Goal: Task Accomplishment & Management: Use online tool/utility

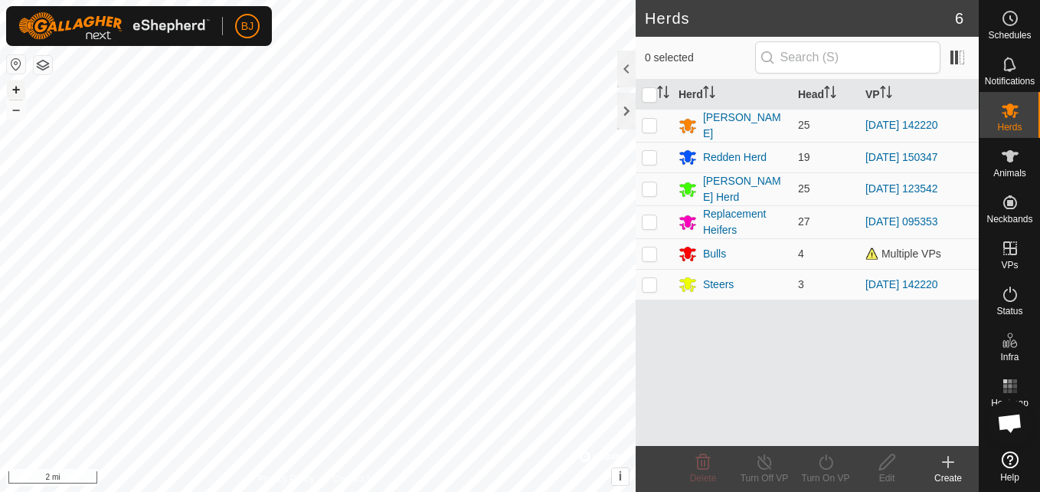
click at [11, 83] on button "+" at bounding box center [16, 89] width 18 height 18
click at [15, 87] on button "+" at bounding box center [16, 89] width 18 height 18
click at [23, 85] on button "+" at bounding box center [16, 89] width 18 height 18
click at [13, 92] on button "+" at bounding box center [16, 89] width 18 height 18
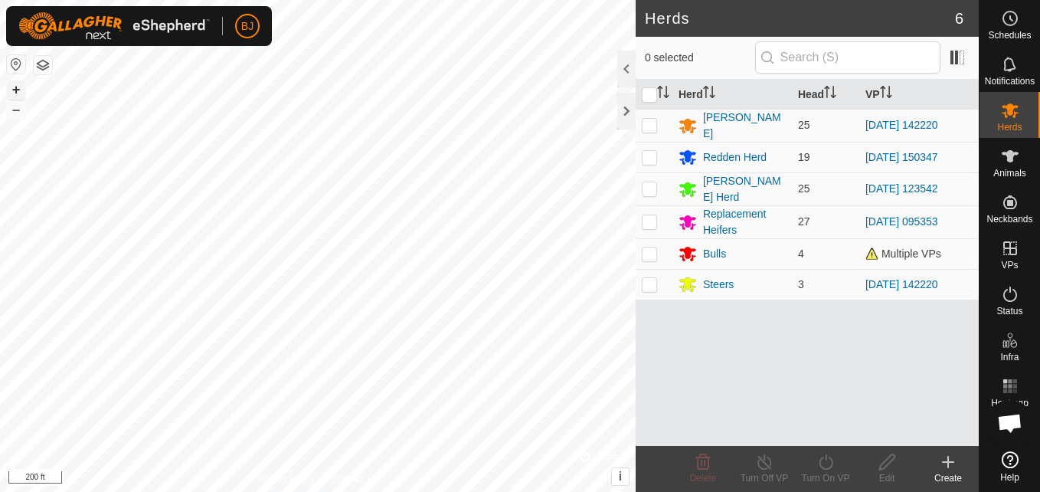
click at [17, 85] on button "+" at bounding box center [16, 89] width 18 height 18
click at [944, 468] on icon at bounding box center [948, 462] width 18 height 18
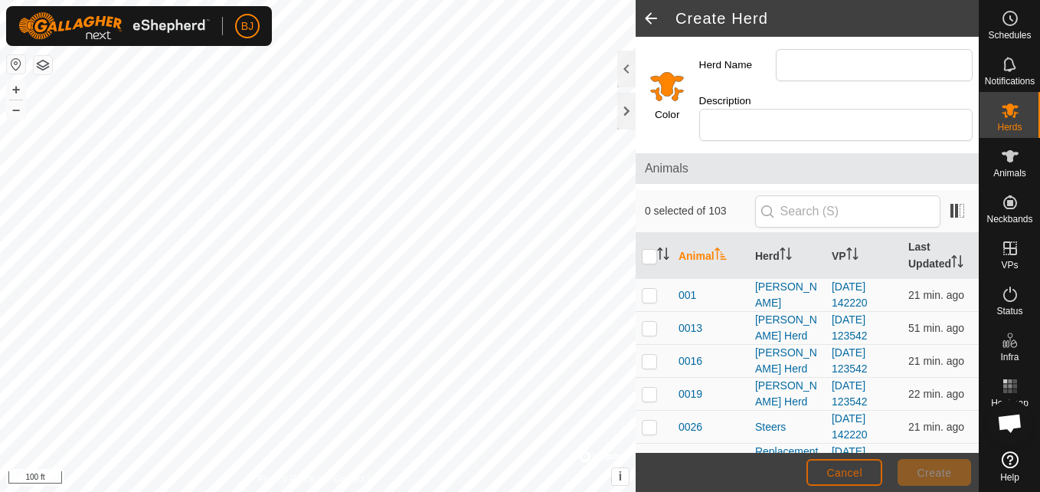
click at [865, 478] on button "Cancel" at bounding box center [844, 472] width 76 height 27
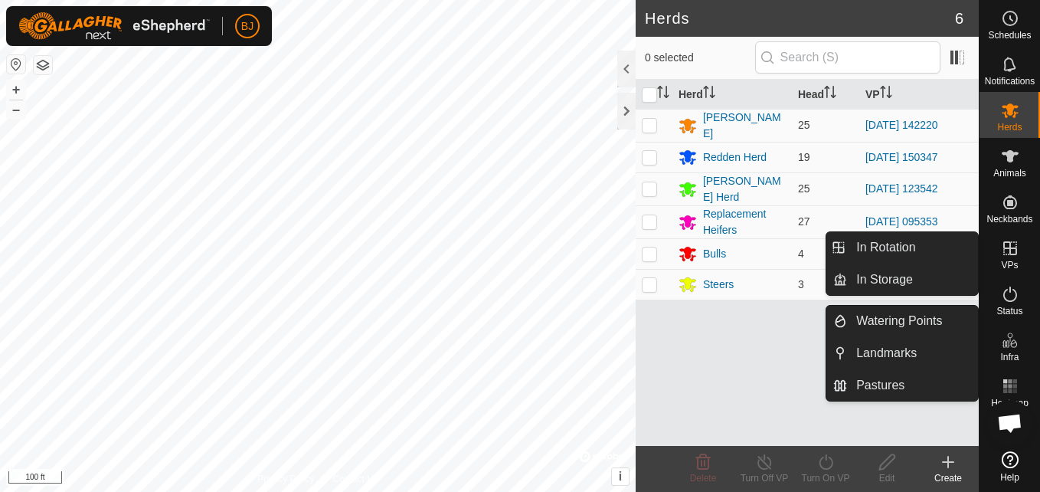
drag, startPoint x: 1008, startPoint y: 273, endPoint x: 1003, endPoint y: 259, distance: 15.3
click at [1003, 259] on es-virtualpaddocks-svg-icon at bounding box center [1010, 248] width 28 height 25
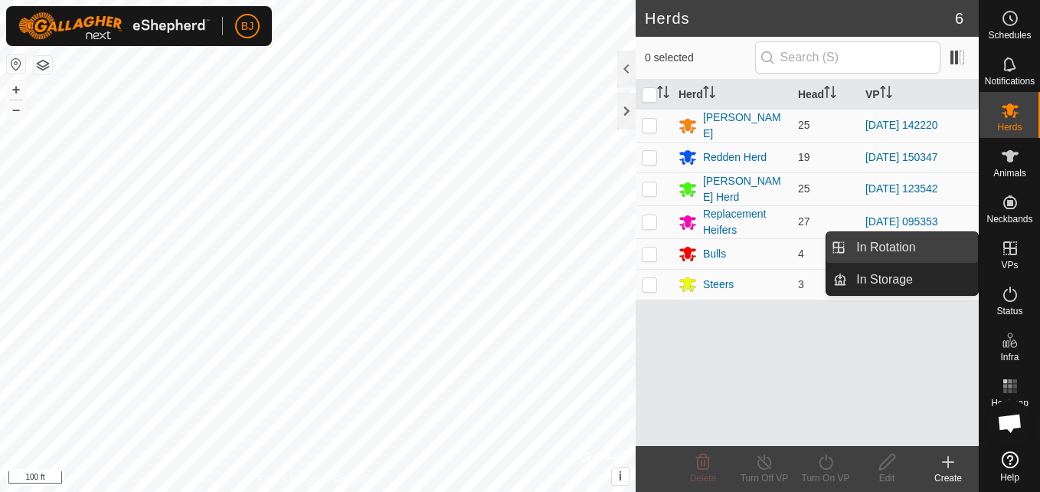
click at [910, 242] on link "In Rotation" at bounding box center [912, 247] width 131 height 31
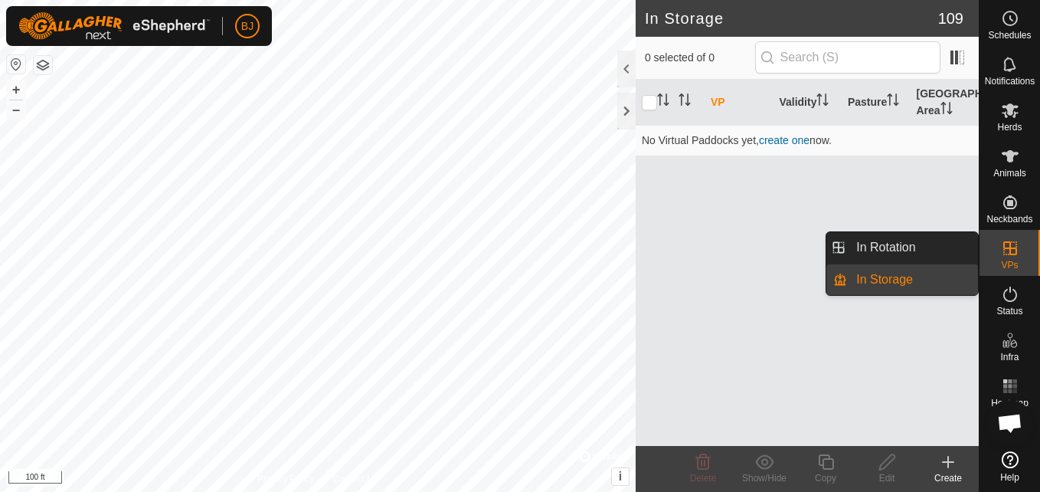
click at [1006, 260] on span "VPs" at bounding box center [1009, 264] width 17 height 9
click at [944, 247] on link "In Rotation" at bounding box center [912, 247] width 131 height 31
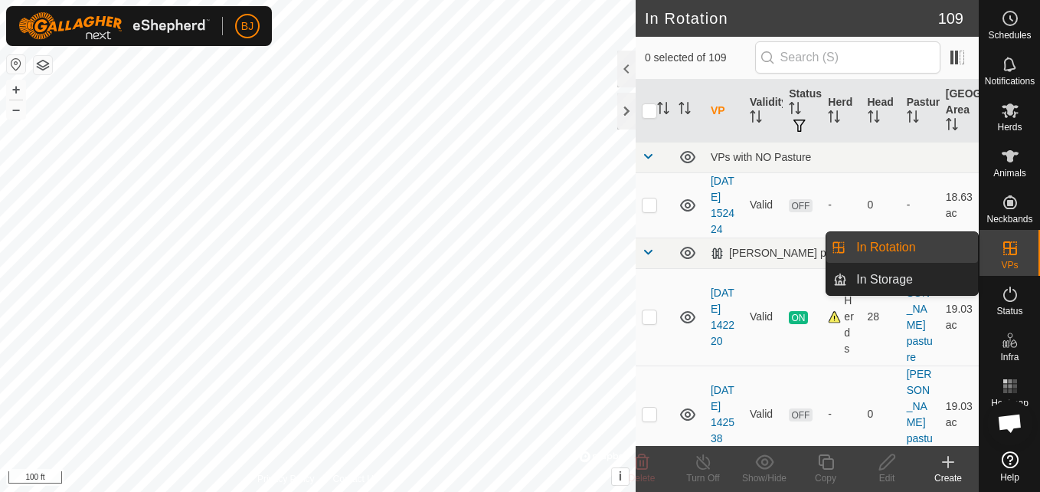
click at [885, 244] on link "In Rotation" at bounding box center [912, 247] width 131 height 31
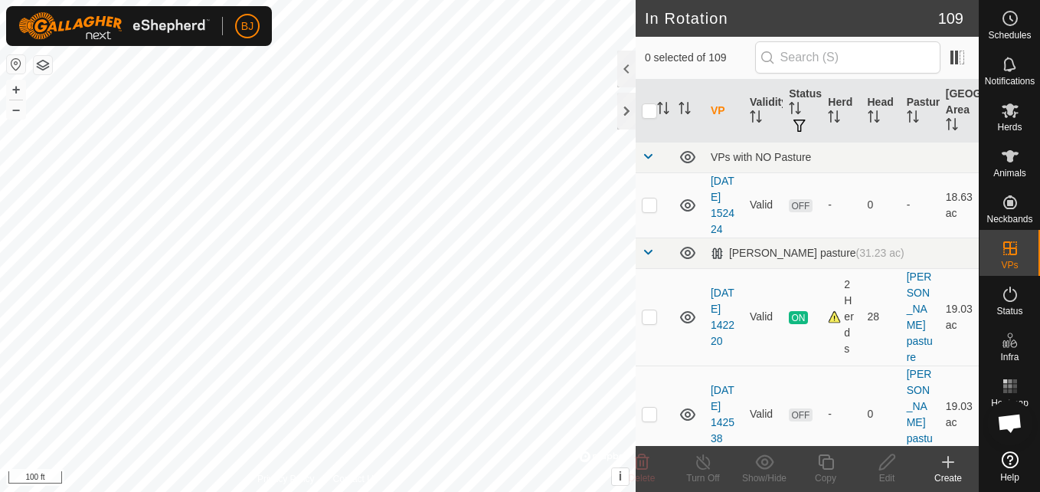
click at [952, 473] on div "Create" at bounding box center [948, 478] width 61 height 14
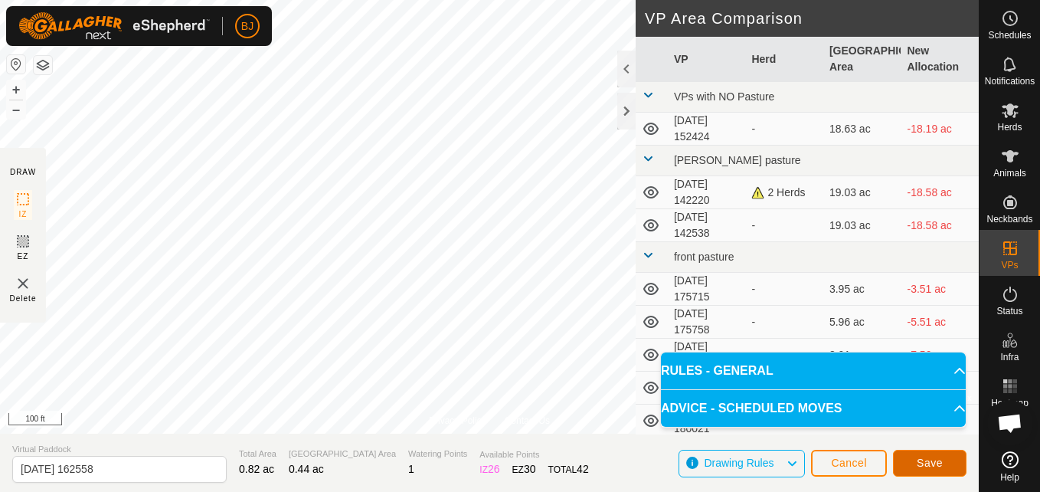
click at [913, 462] on button "Save" at bounding box center [930, 463] width 74 height 27
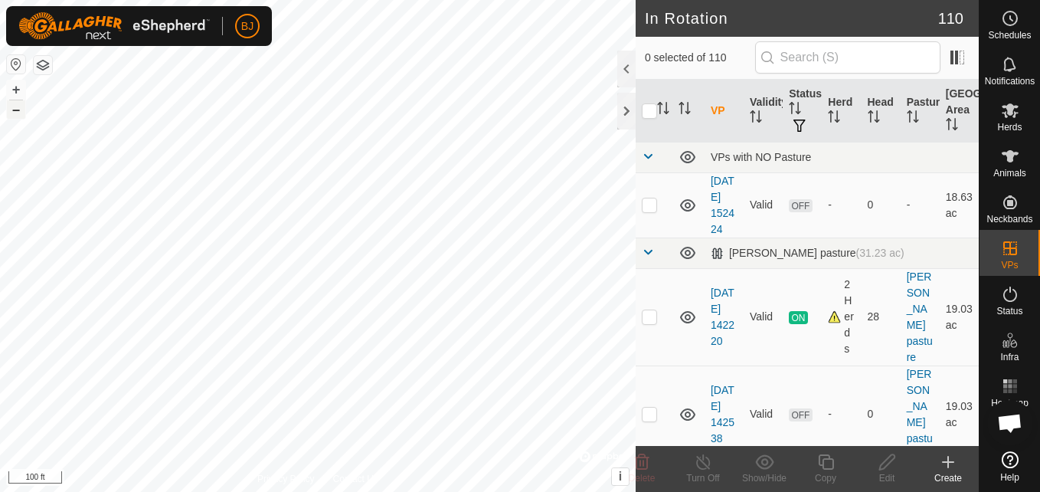
click at [19, 113] on button "–" at bounding box center [16, 109] width 18 height 18
click at [944, 462] on icon at bounding box center [948, 462] width 11 height 0
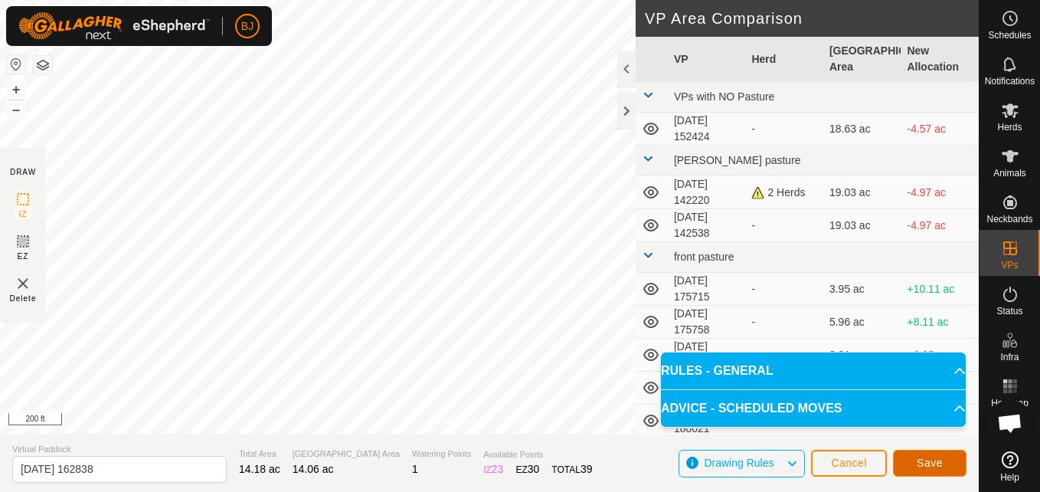
click at [910, 462] on button "Save" at bounding box center [930, 463] width 74 height 27
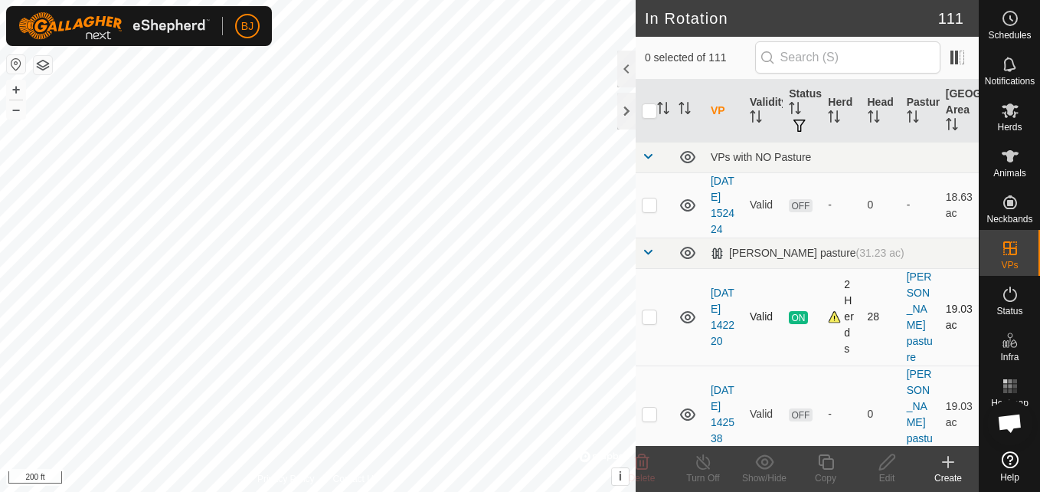
checkbox input "true"
click at [944, 469] on icon at bounding box center [948, 462] width 18 height 18
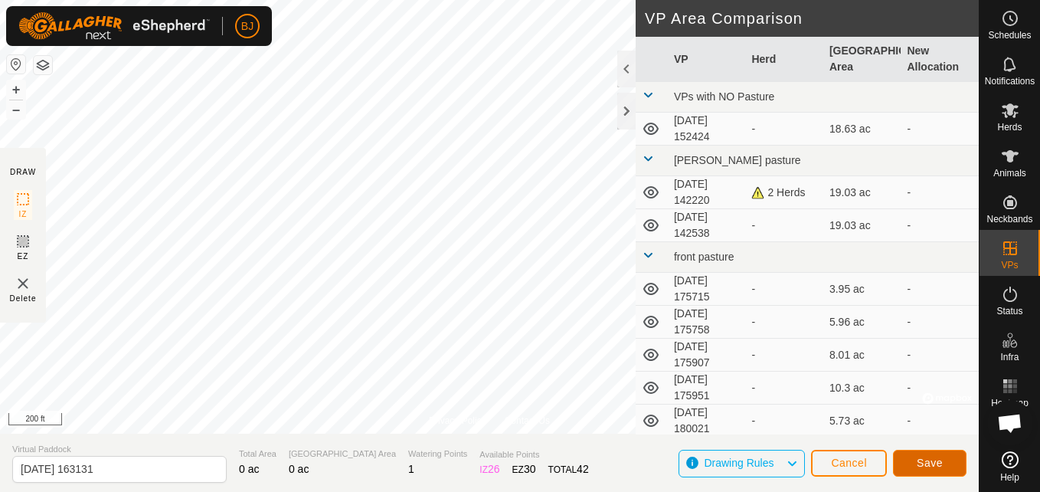
click at [940, 468] on span "Save" at bounding box center [930, 462] width 26 height 12
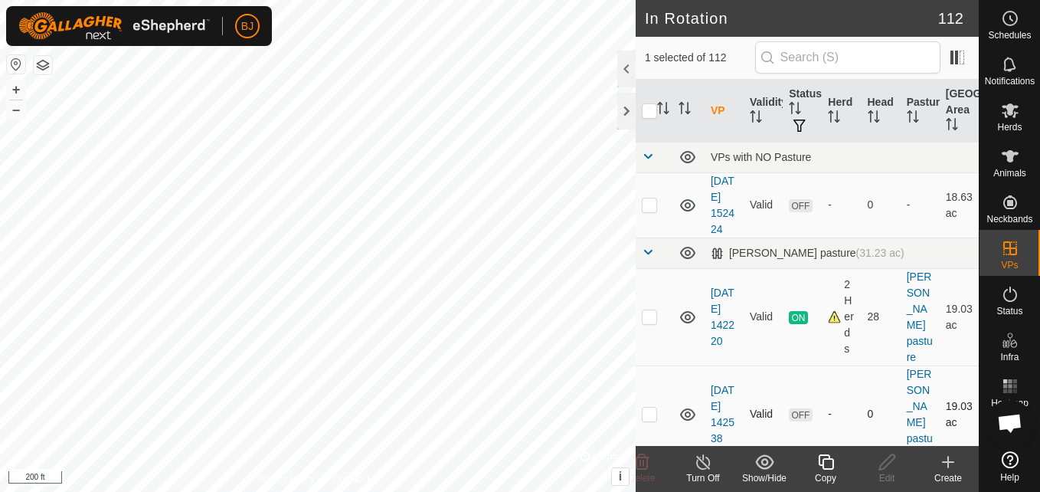
checkbox input "false"
checkbox input "true"
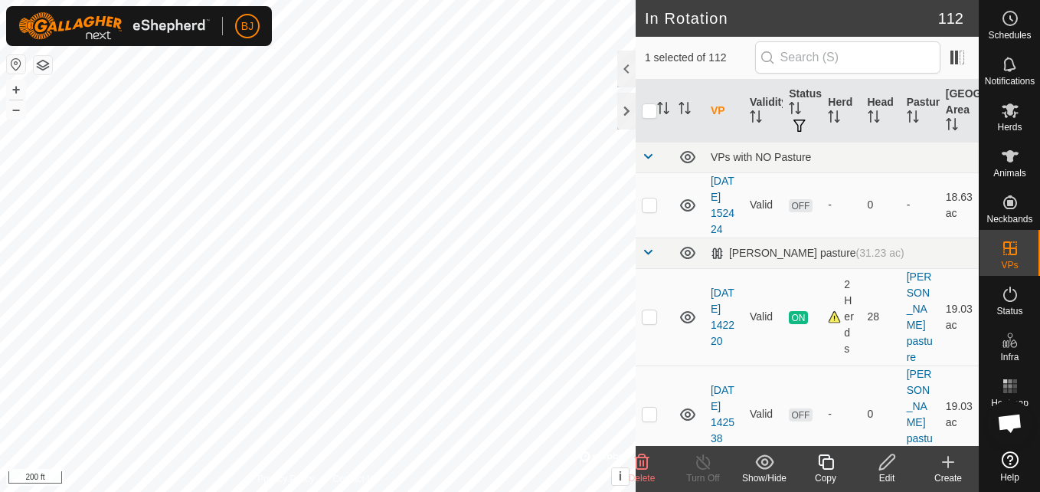
click at [891, 456] on icon at bounding box center [887, 462] width 19 height 18
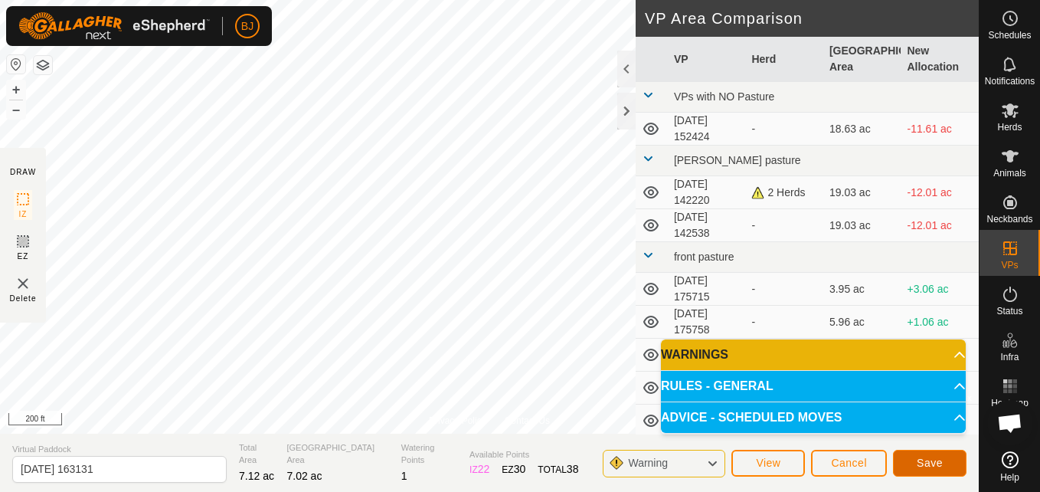
click at [927, 457] on span "Save" at bounding box center [930, 462] width 26 height 12
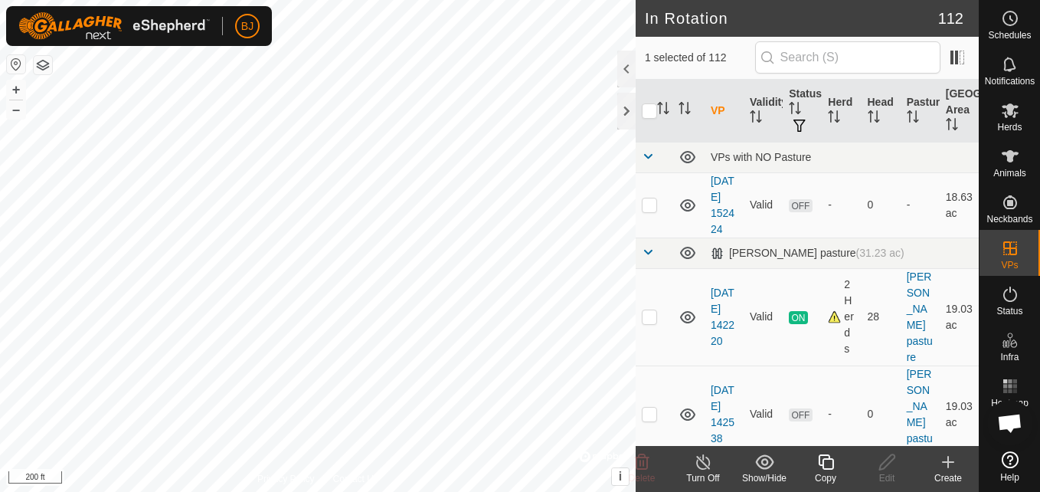
checkbox input "false"
checkbox input "true"
click at [882, 466] on icon at bounding box center [887, 462] width 19 height 18
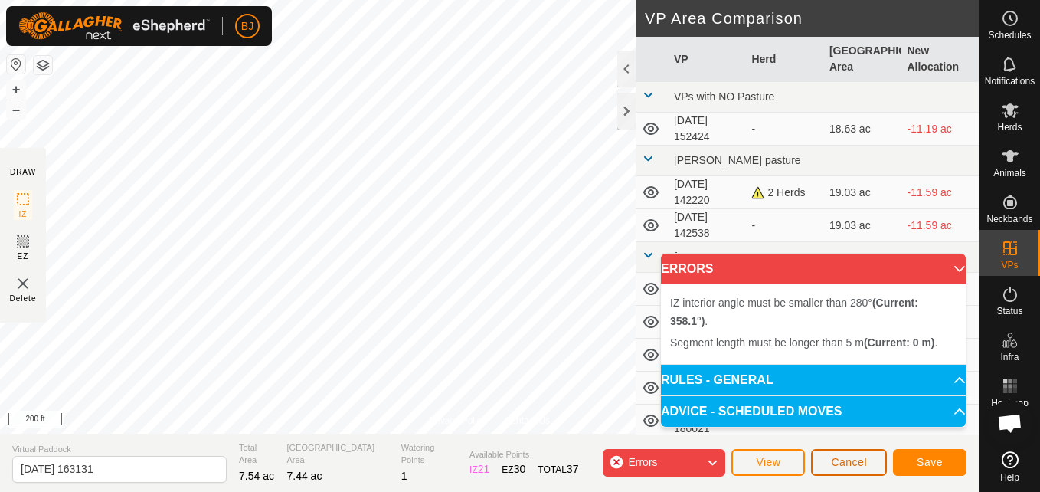
click at [855, 458] on span "Cancel" at bounding box center [849, 462] width 36 height 12
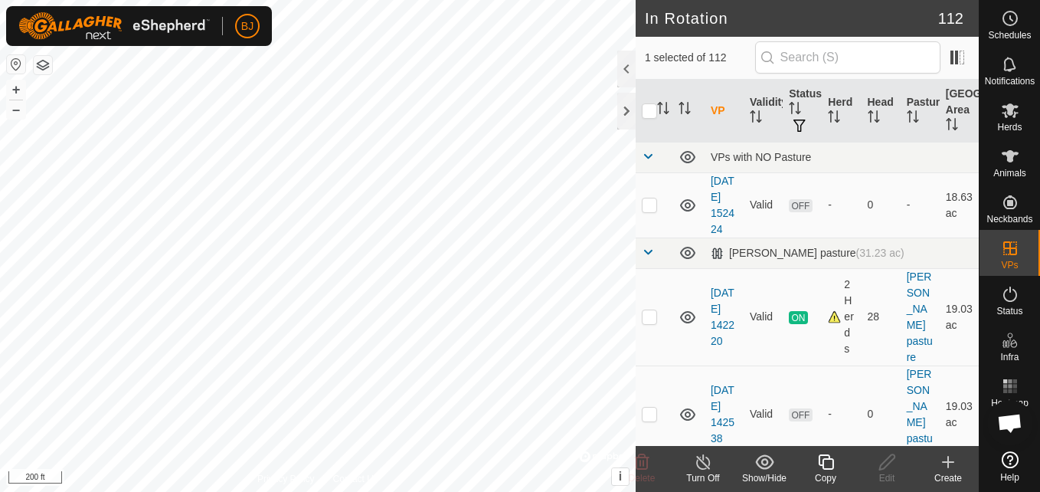
checkbox input "false"
checkbox input "true"
checkbox input "false"
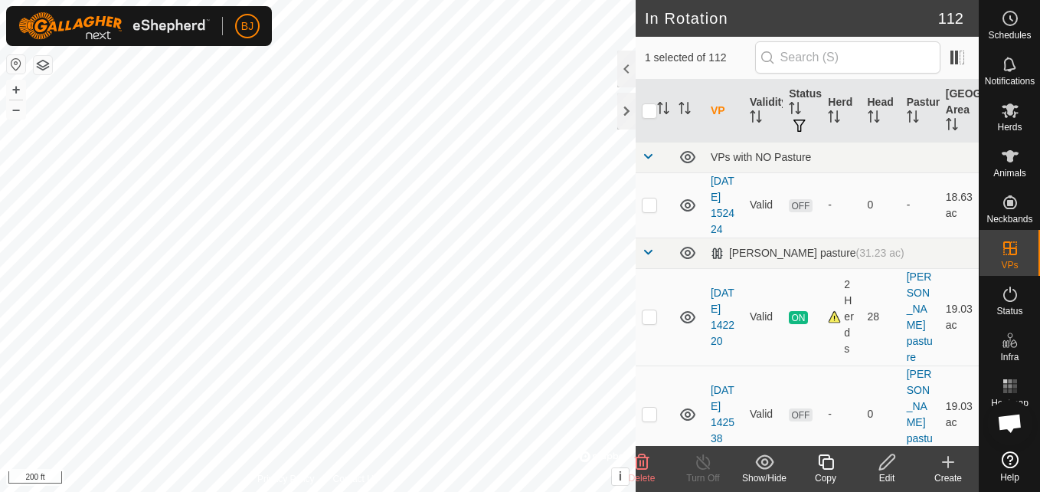
checkbox input "true"
